Goal: Information Seeking & Learning: Check status

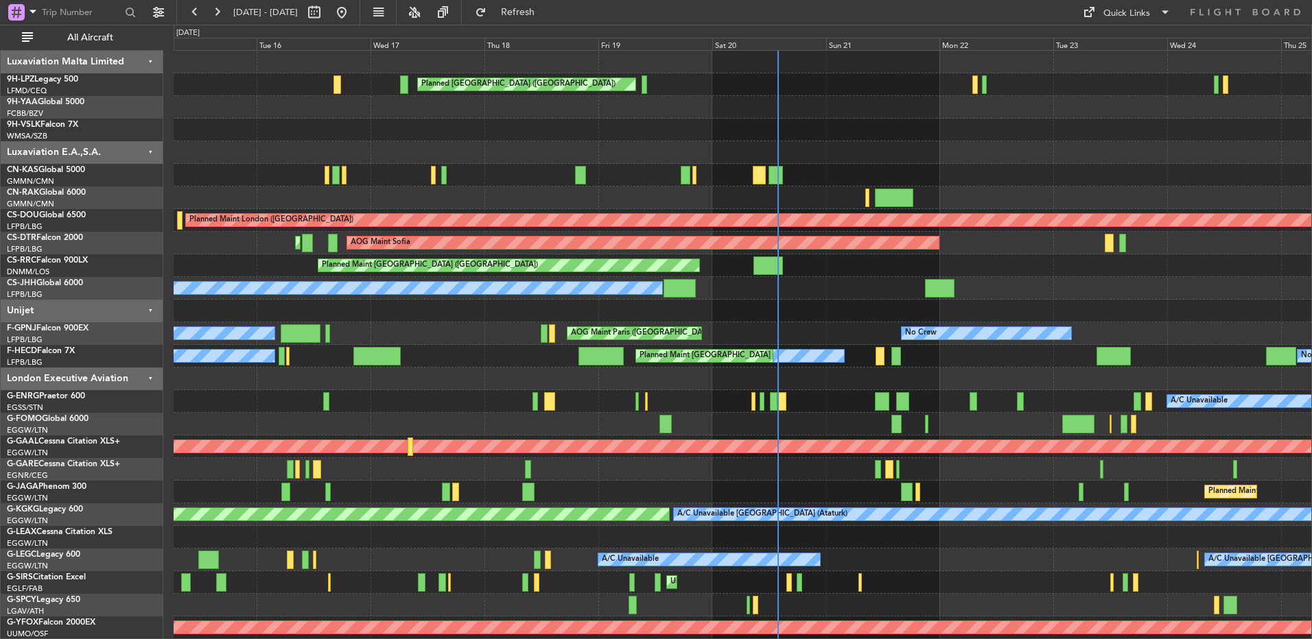
scroll to position [1479, 0]
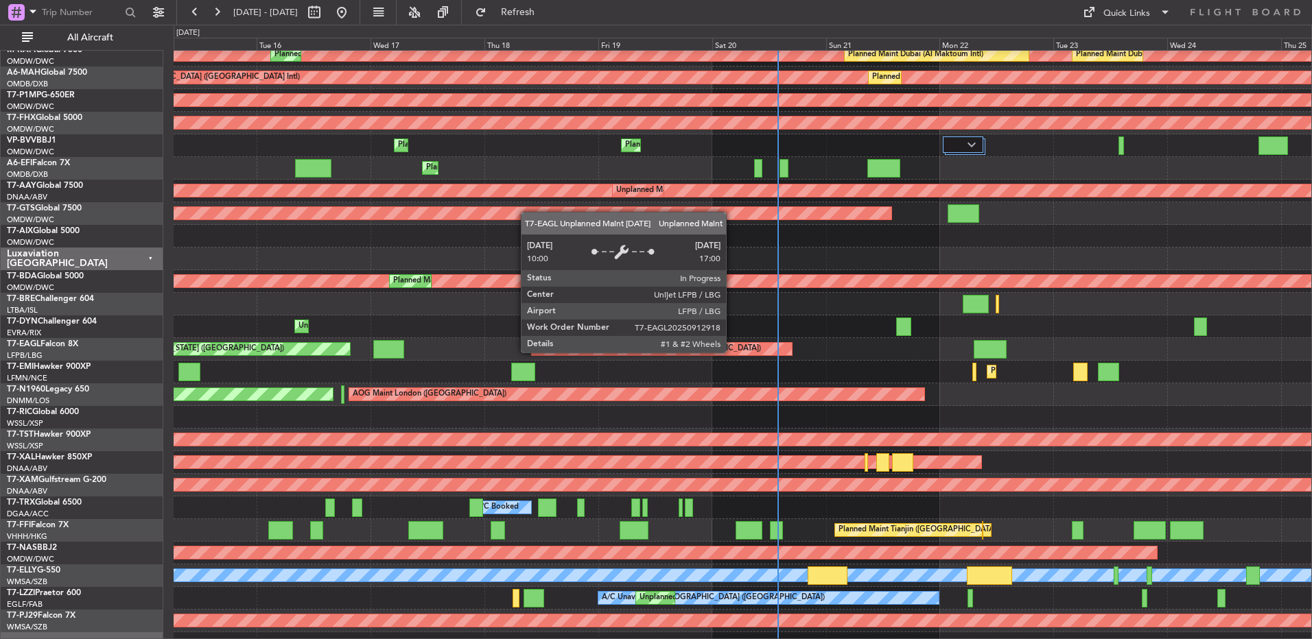
click at [732, 352] on div "Unplanned Maint [GEOGRAPHIC_DATA] ([GEOGRAPHIC_DATA])" at bounding box center [662, 349] width 260 height 12
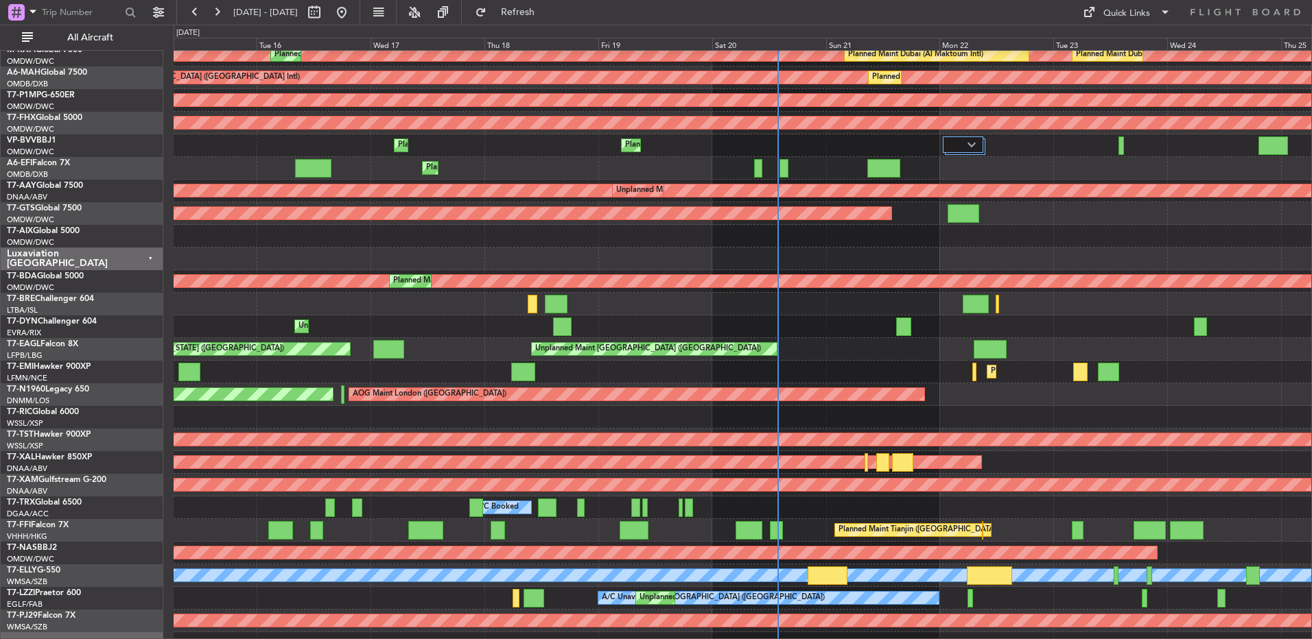
click at [551, 433] on div "Planned Maint [GEOGRAPHIC_DATA] (Seletar)" at bounding box center [466, 440] width 2861 height 14
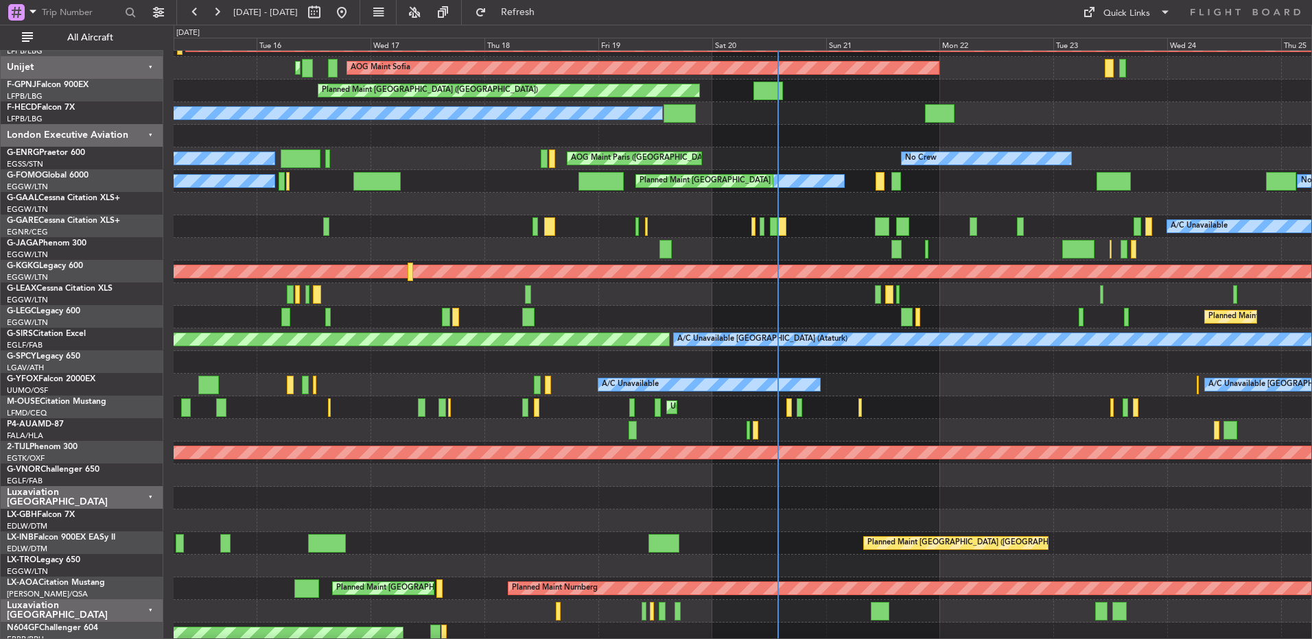
scroll to position [175, 0]
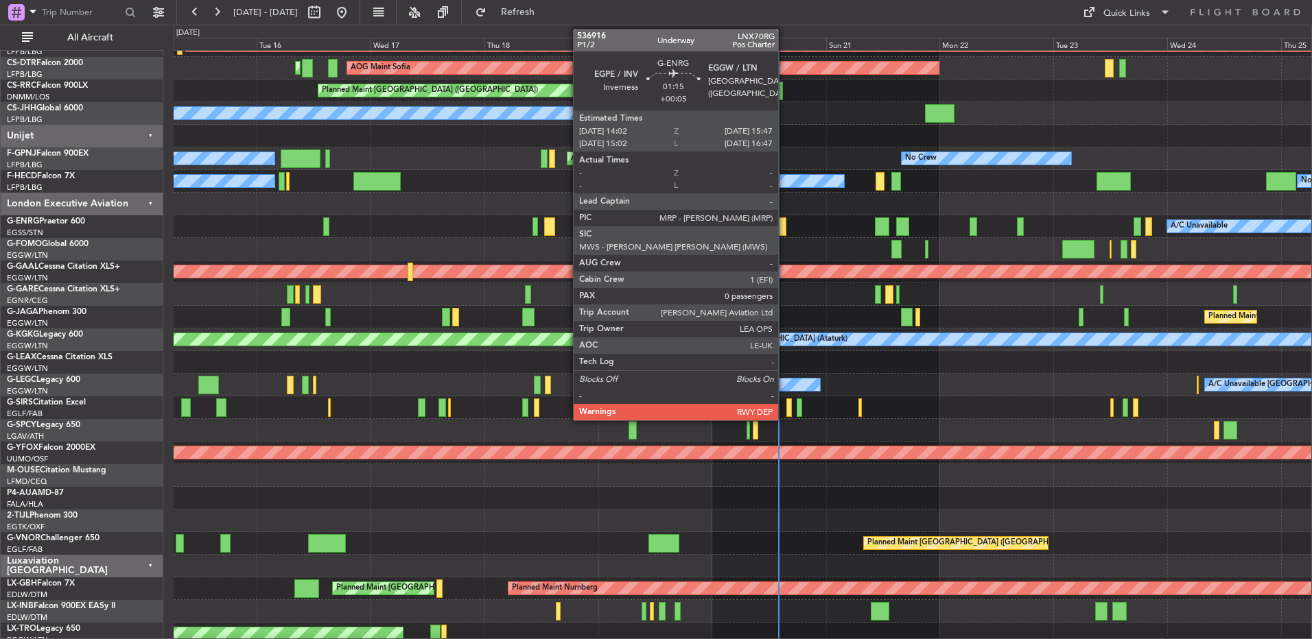
click at [784, 226] on div at bounding box center [782, 226] width 9 height 19
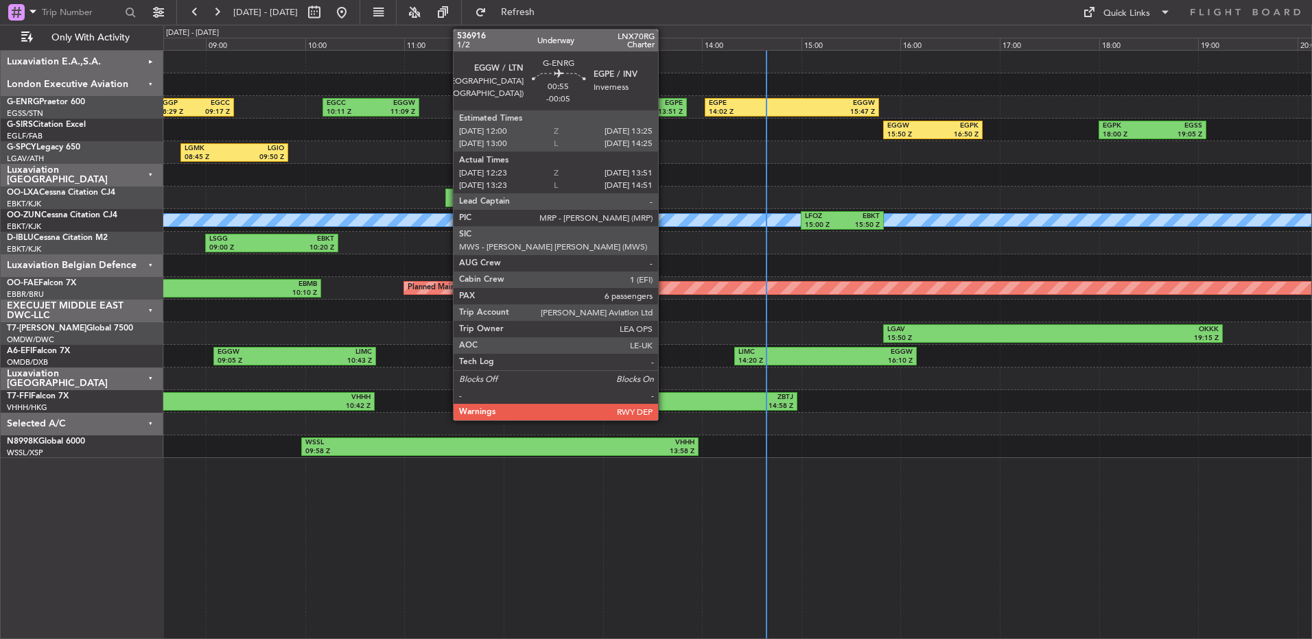
click at [664, 112] on div "13:51 Z" at bounding box center [648, 113] width 69 height 10
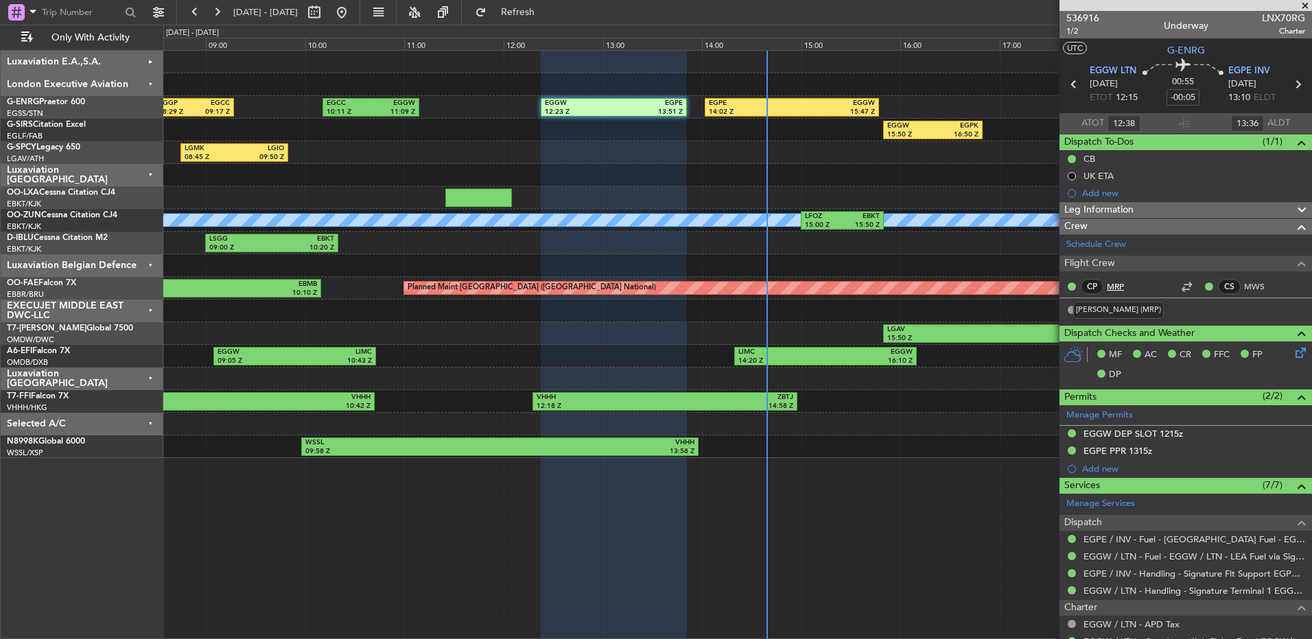
click at [1122, 281] on link "MRP" at bounding box center [1122, 287] width 31 height 12
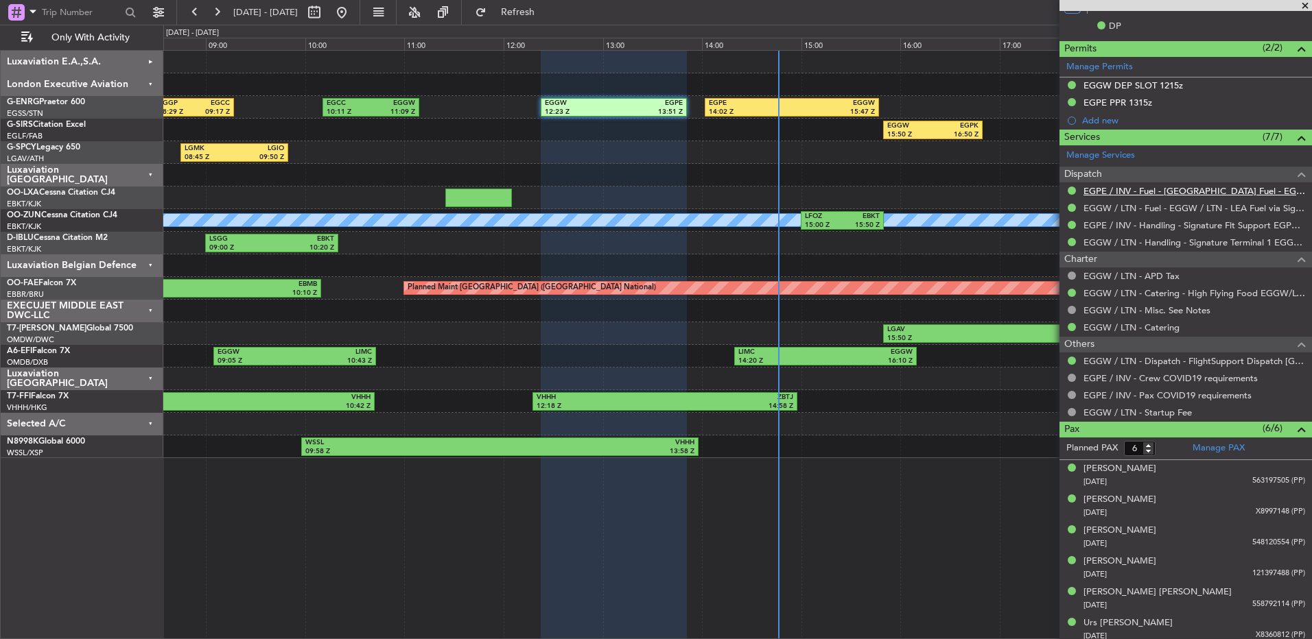
scroll to position [354, 0]
